Goal: Task Accomplishment & Management: Use online tool/utility

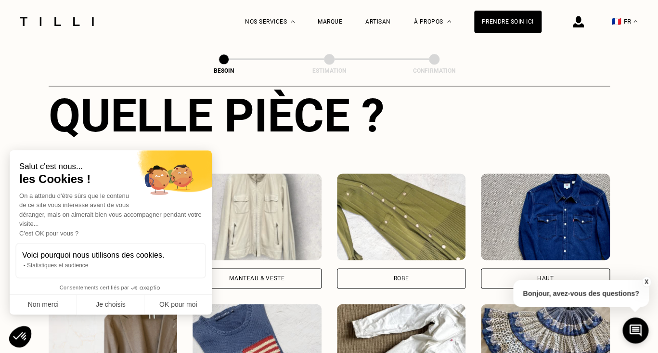
scroll to position [398, 0]
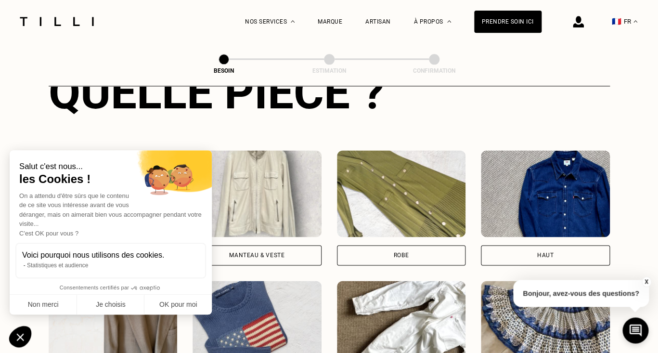
click at [263, 245] on div "Manteau & Veste" at bounding box center [256, 255] width 129 height 20
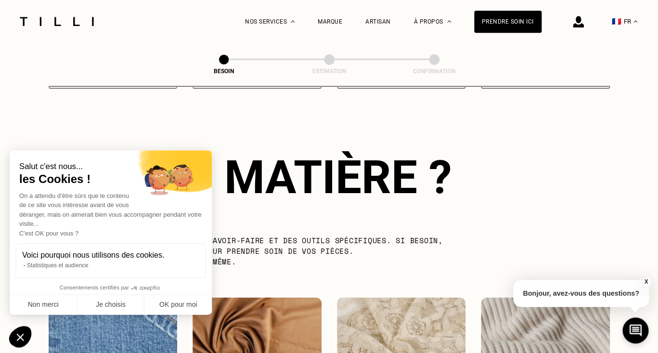
scroll to position [836, 0]
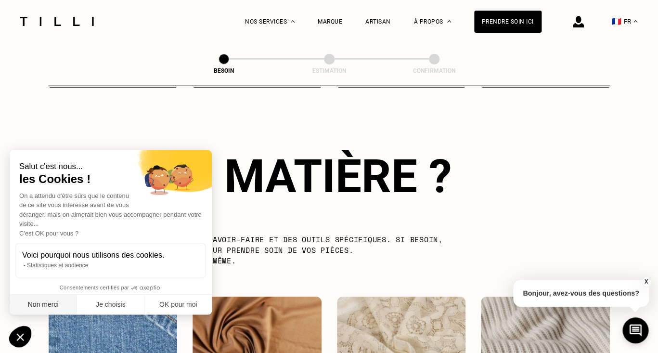
click at [53, 306] on button "Non merci" at bounding box center [43, 304] width 67 height 20
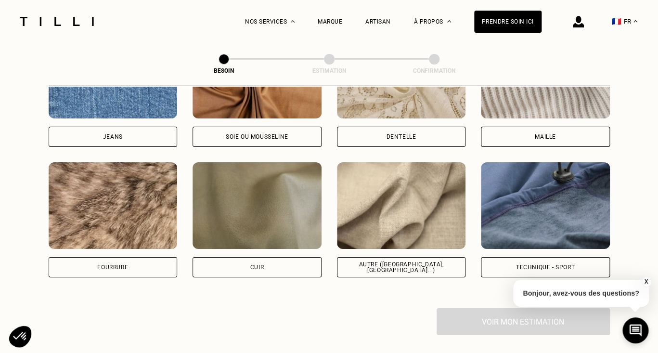
scroll to position [1104, 0]
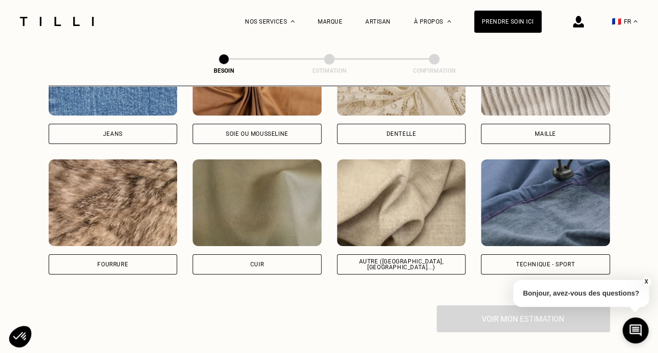
click at [382, 258] on div "Autre ([GEOGRAPHIC_DATA], [GEOGRAPHIC_DATA]...)" at bounding box center [401, 264] width 113 height 12
select select "FR"
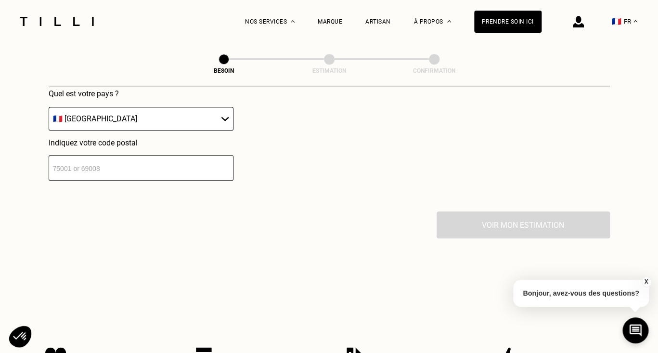
scroll to position [1433, 0]
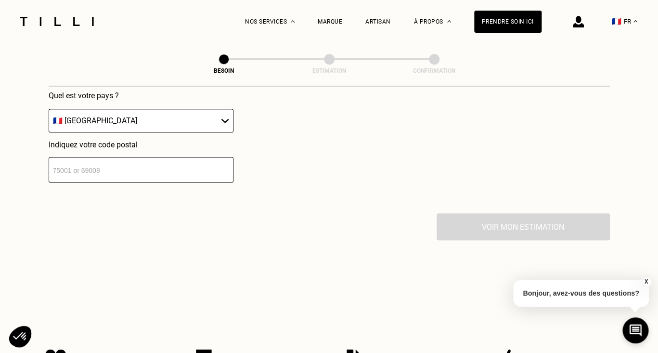
click at [139, 171] on input "number" at bounding box center [141, 170] width 185 height 26
type input "75011"
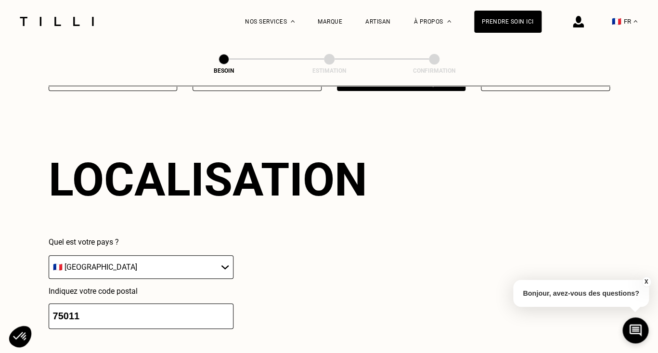
scroll to position [1117, 0]
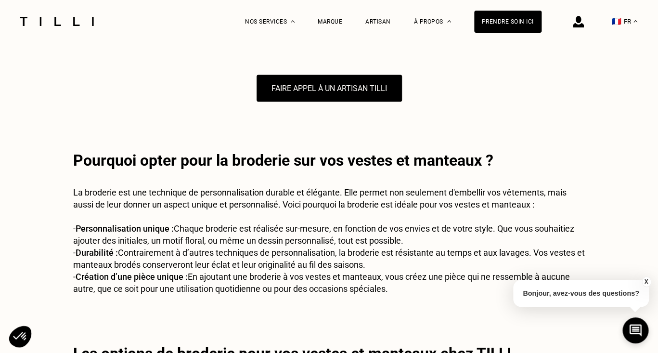
scroll to position [255, 0]
